Goal: Task Accomplishment & Management: Manage account settings

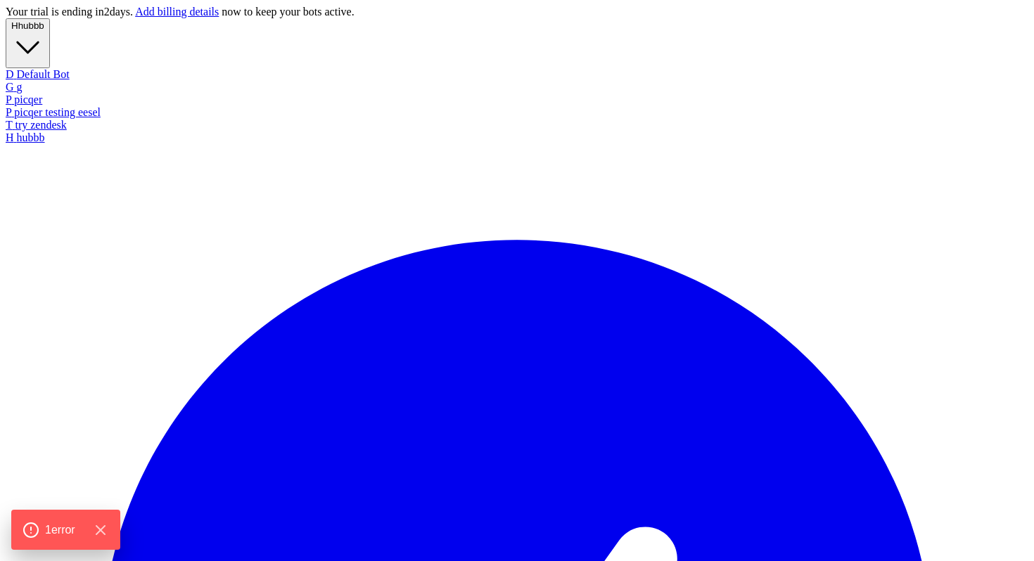
click at [44, 31] on span "hubbb" at bounding box center [31, 25] width 26 height 11
type textarea "**********"
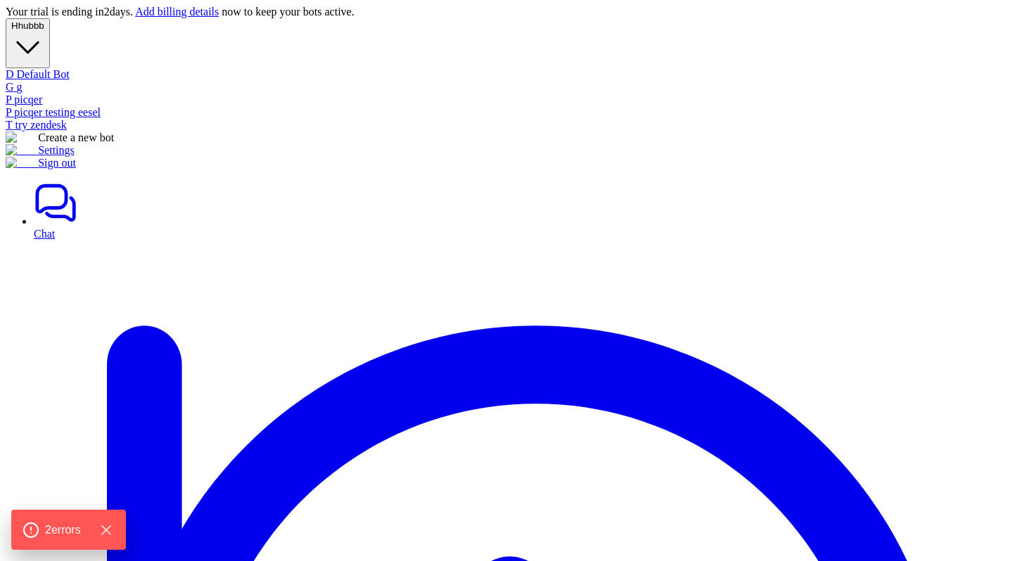
click at [50, 38] on button "H hubbb" at bounding box center [28, 43] width 44 height 50
click at [79, 131] on link "T try zendesk" at bounding box center [517, 125] width 1022 height 13
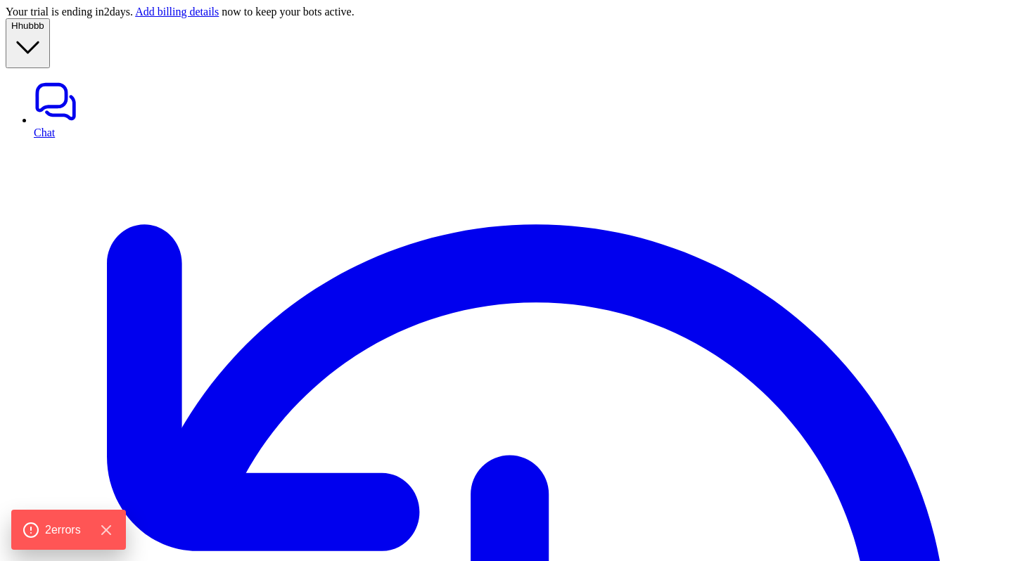
click at [44, 31] on span "hubbb" at bounding box center [31, 25] width 26 height 11
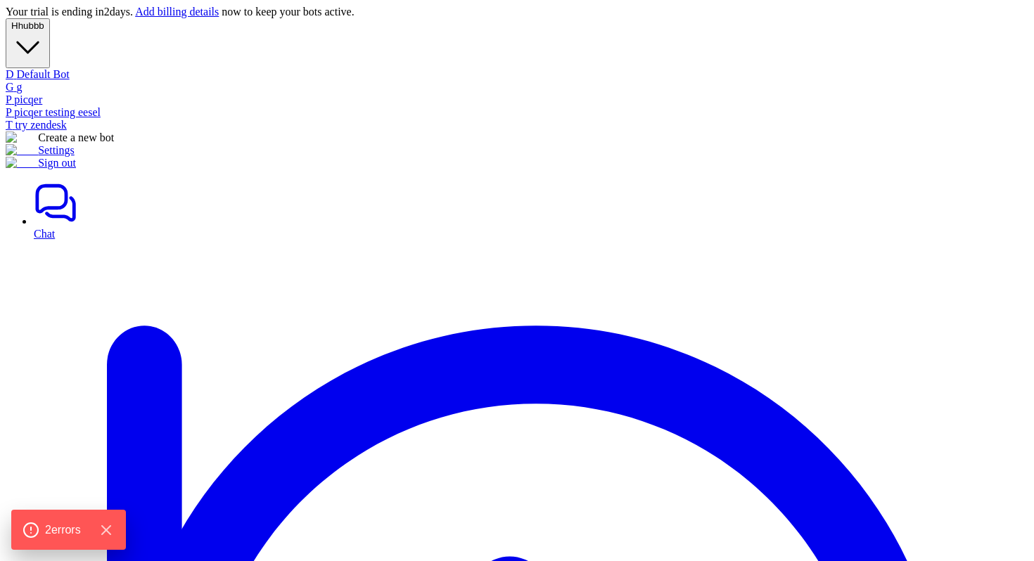
click at [86, 143] on link "Create a new bot" at bounding box center [60, 137] width 108 height 12
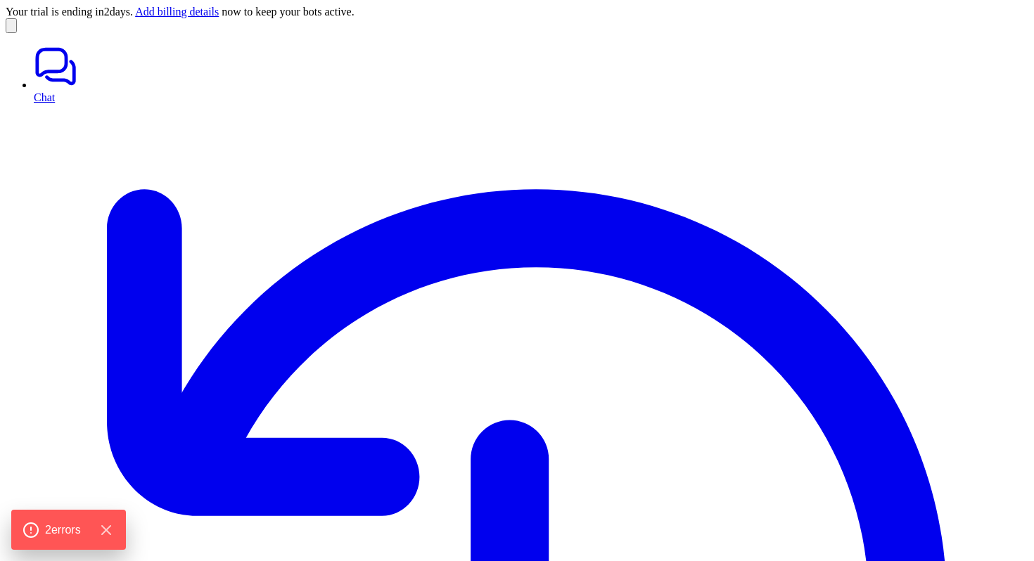
type input "*"
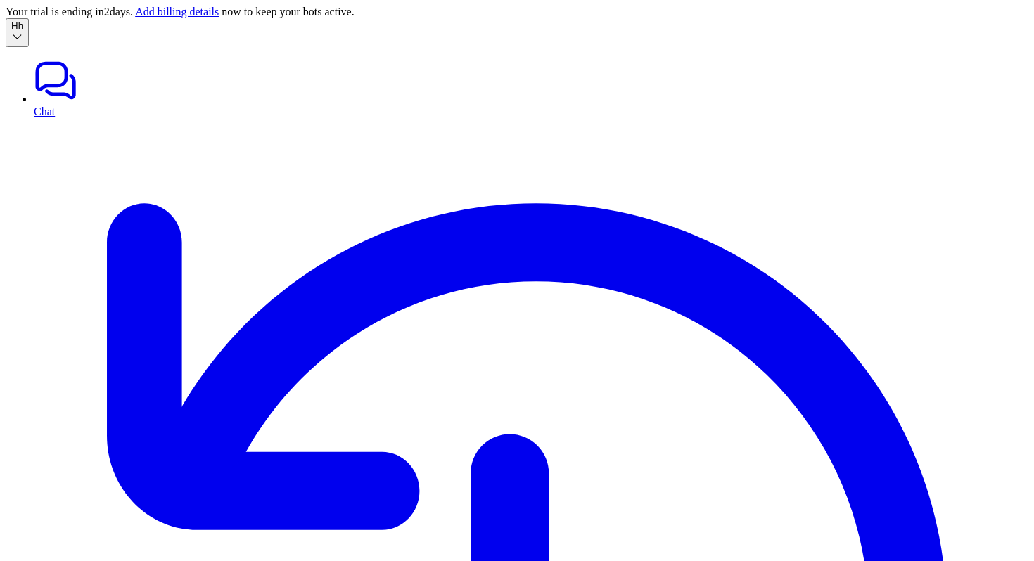
click at [29, 46] on button "H h" at bounding box center [17, 32] width 23 height 29
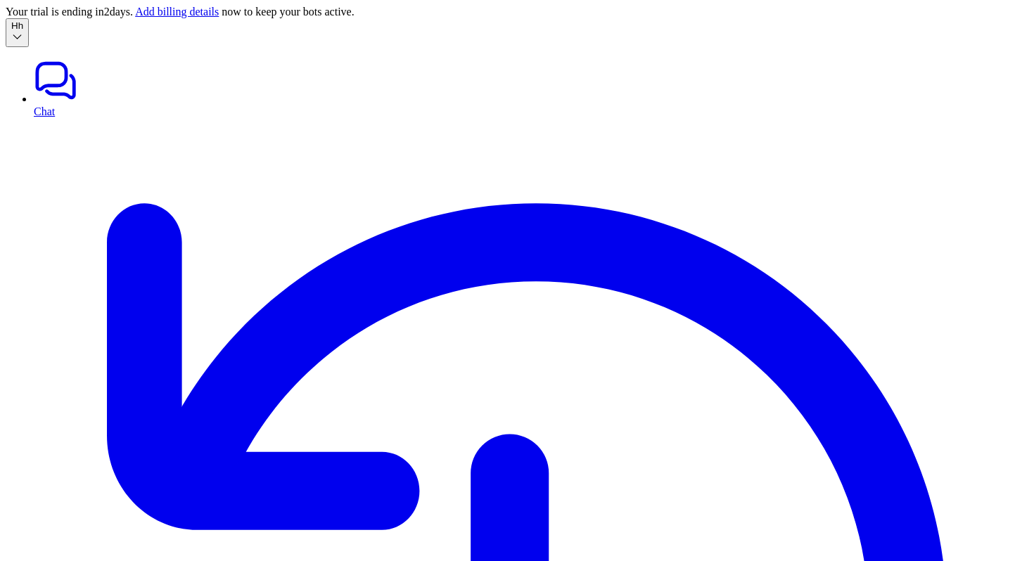
type input "*"
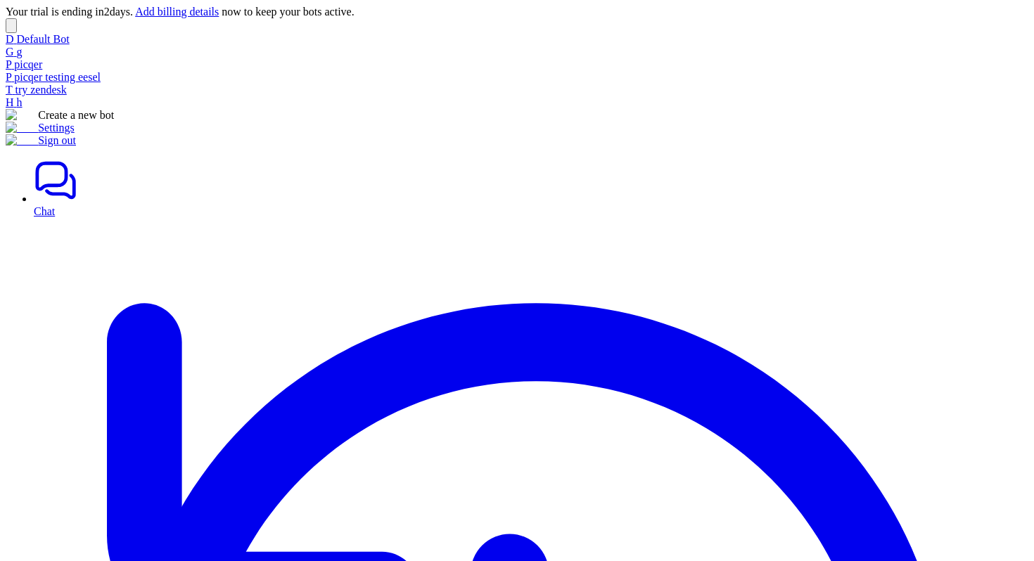
click at [17, 33] on button "button" at bounding box center [11, 25] width 11 height 15
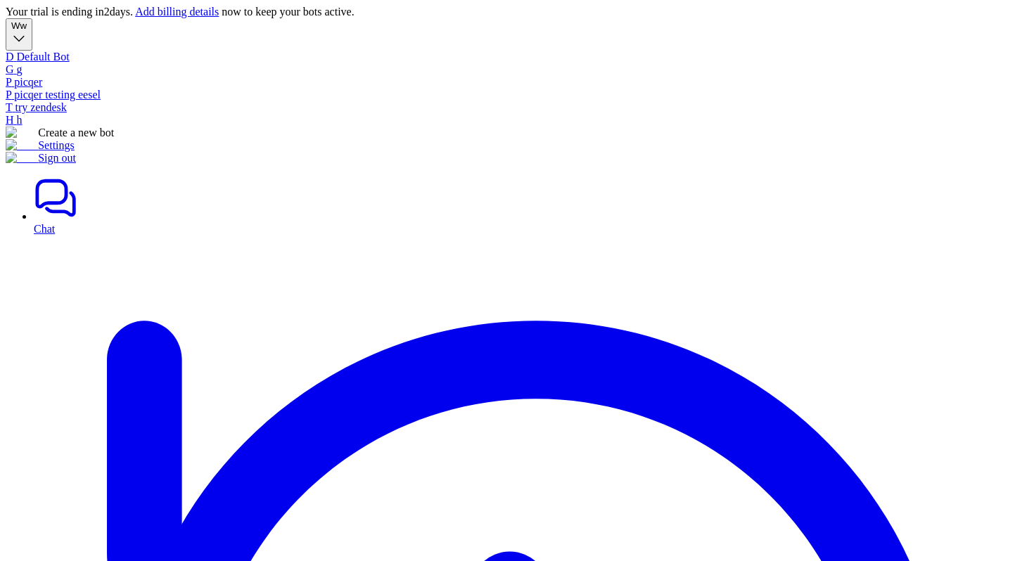
click at [75, 151] on link "Settings" at bounding box center [40, 145] width 69 height 12
click at [32, 41] on button "W w" at bounding box center [19, 34] width 27 height 32
click at [75, 151] on link "Settings" at bounding box center [40, 145] width 69 height 12
click at [32, 42] on button "W w" at bounding box center [19, 34] width 27 height 32
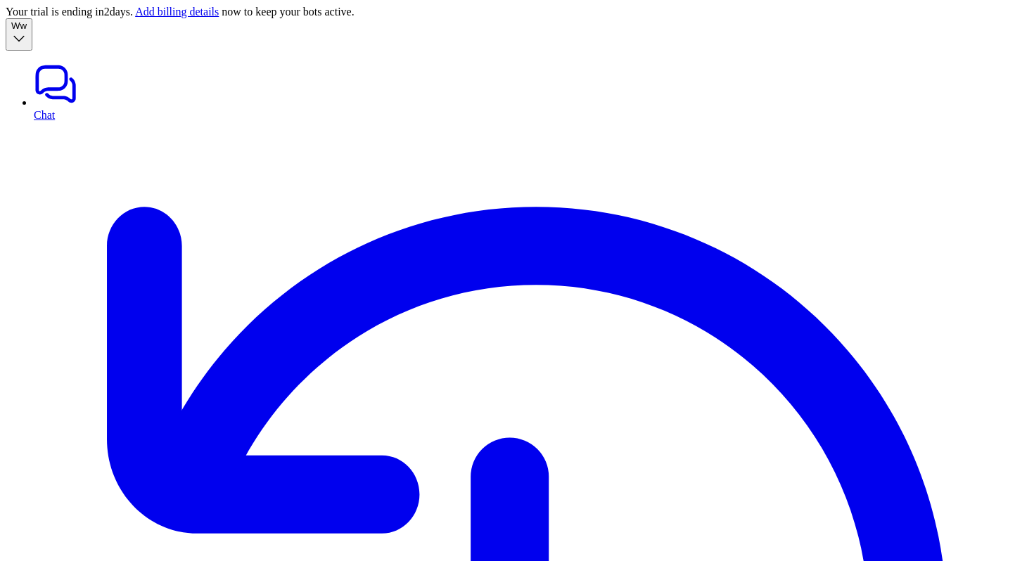
type textarea "**********"
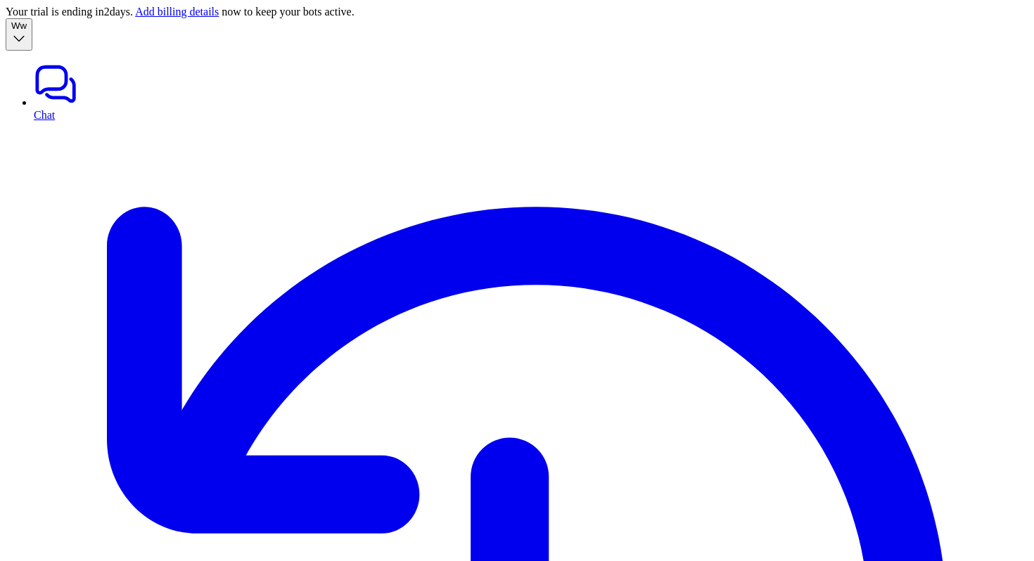
click at [98, 67] on link "Chat" at bounding box center [531, 91] width 994 height 59
click at [32, 44] on button "W w" at bounding box center [19, 34] width 27 height 32
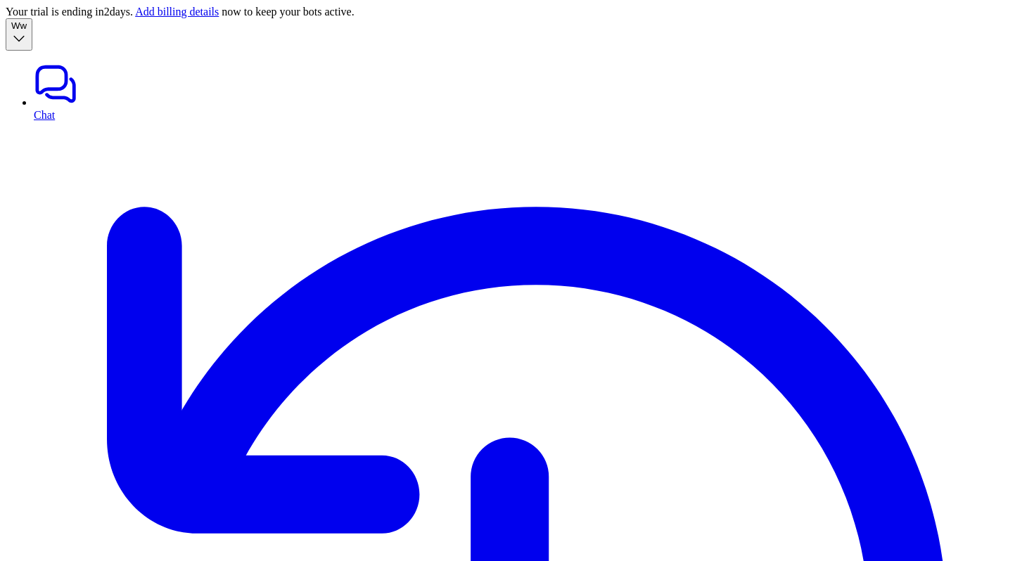
type input "***"
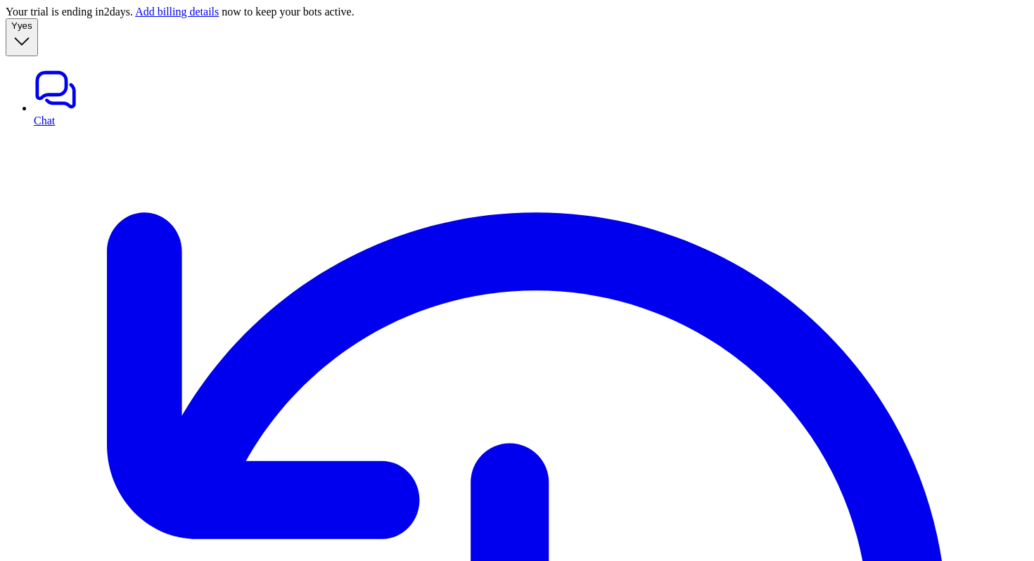
type textarea "**********"
click at [38, 46] on button "Y yes" at bounding box center [22, 37] width 32 height 38
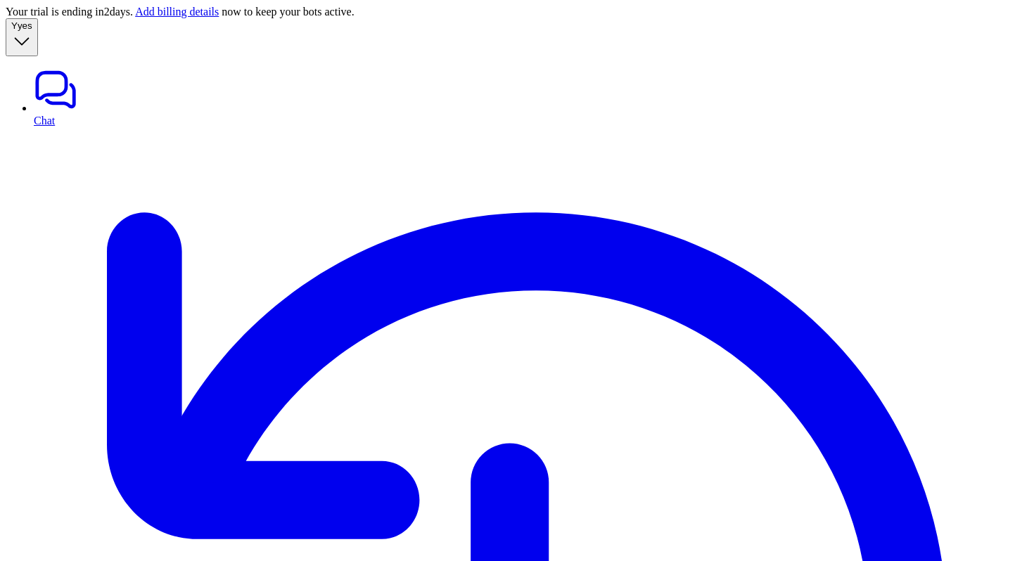
click at [77, 74] on link "Chat" at bounding box center [531, 96] width 994 height 59
